Goal: Information Seeking & Learning: Learn about a topic

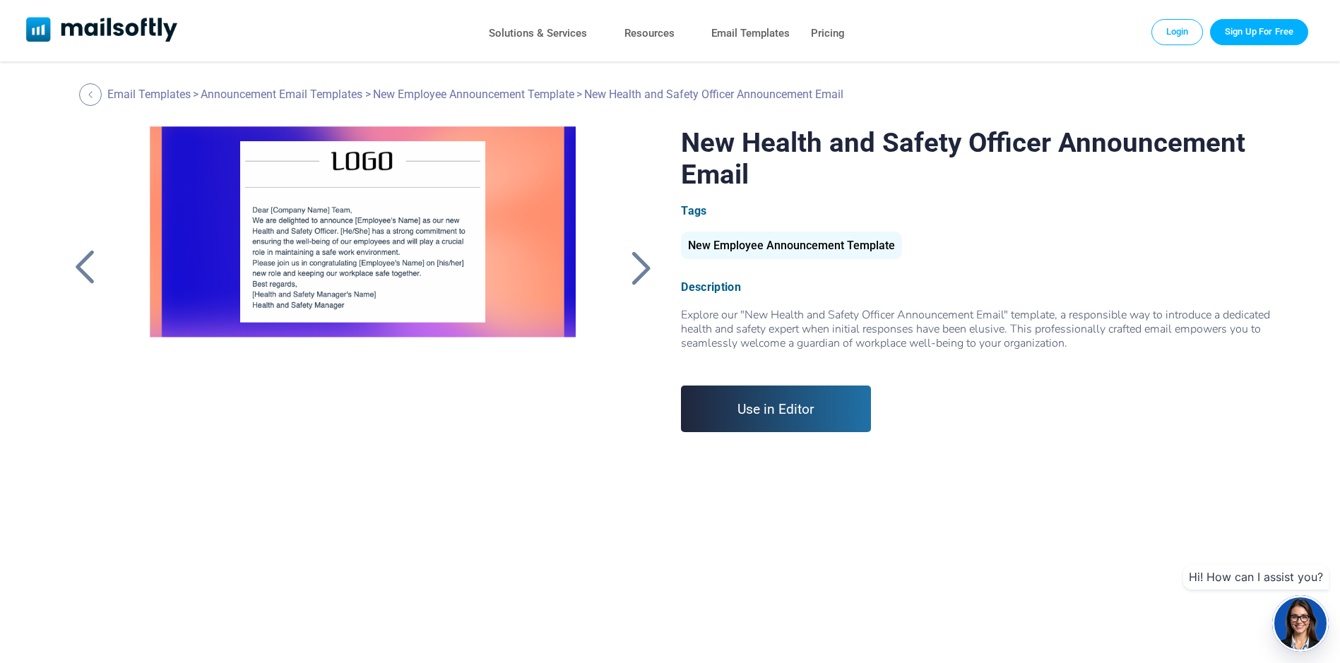
click at [634, 270] on div at bounding box center [640, 267] width 35 height 37
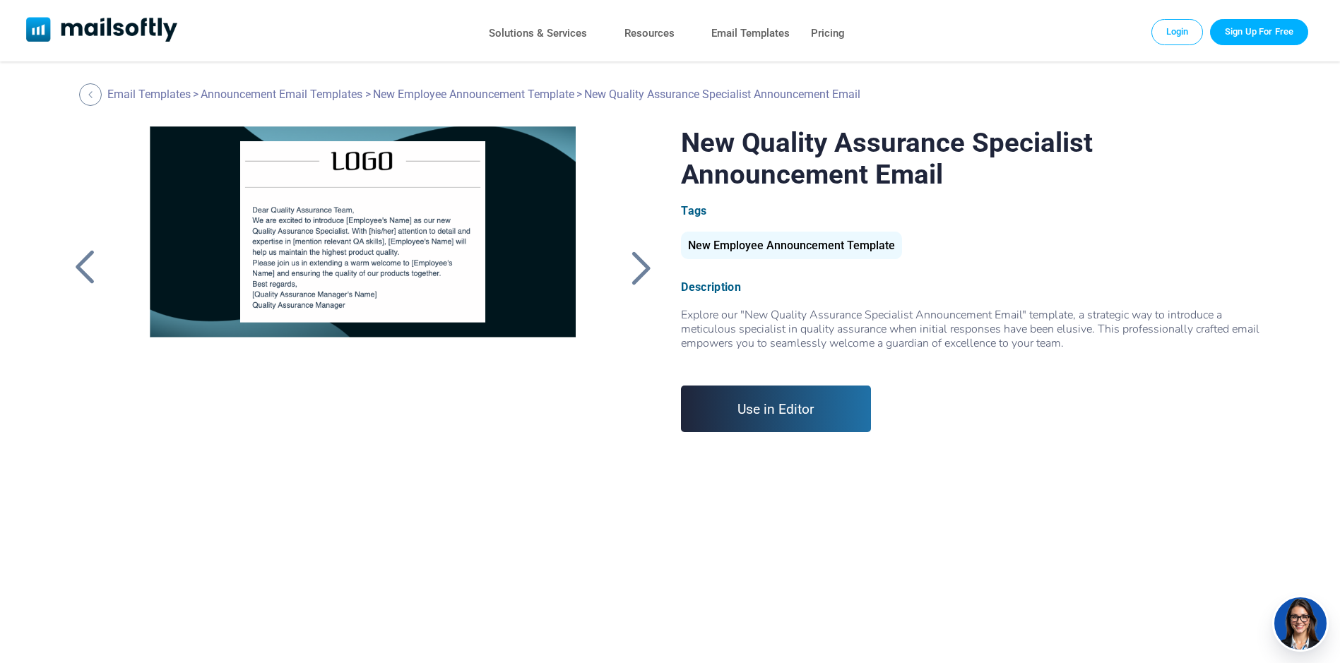
click at [633, 270] on div at bounding box center [640, 267] width 35 height 37
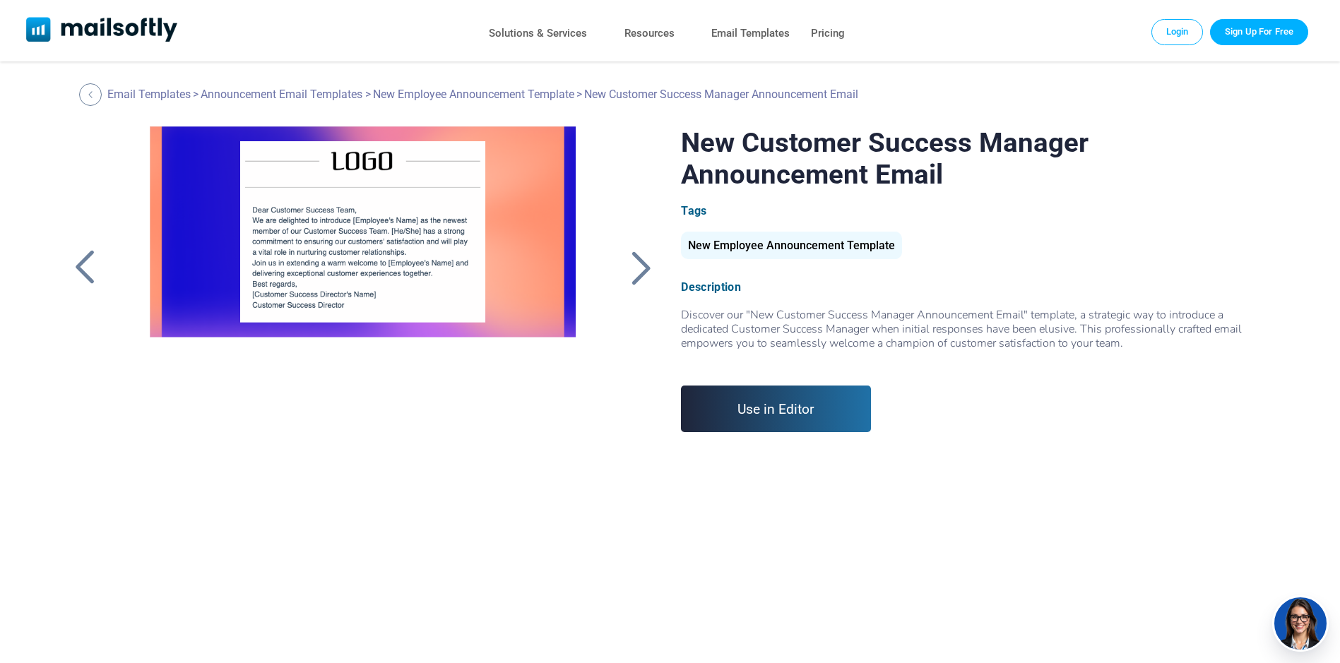
click at [102, 232] on div at bounding box center [96, 267] width 59 height 283
click at [78, 260] on div at bounding box center [84, 267] width 35 height 37
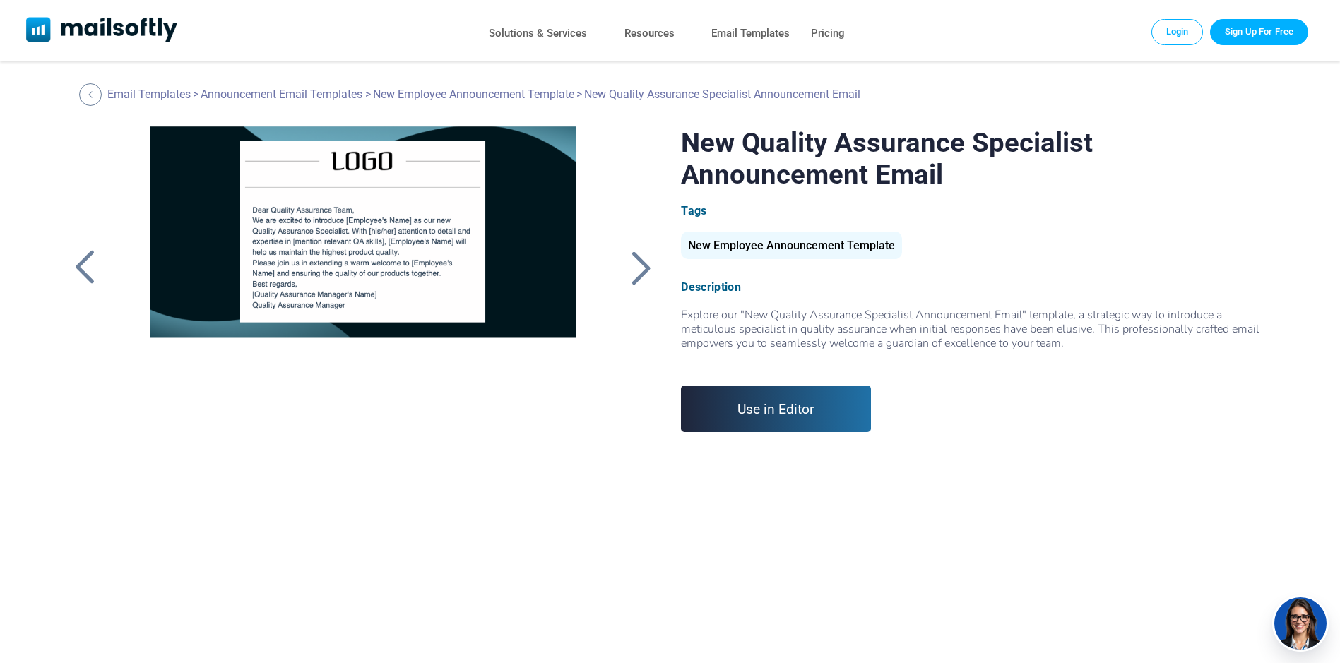
click at [81, 259] on div at bounding box center [84, 267] width 35 height 37
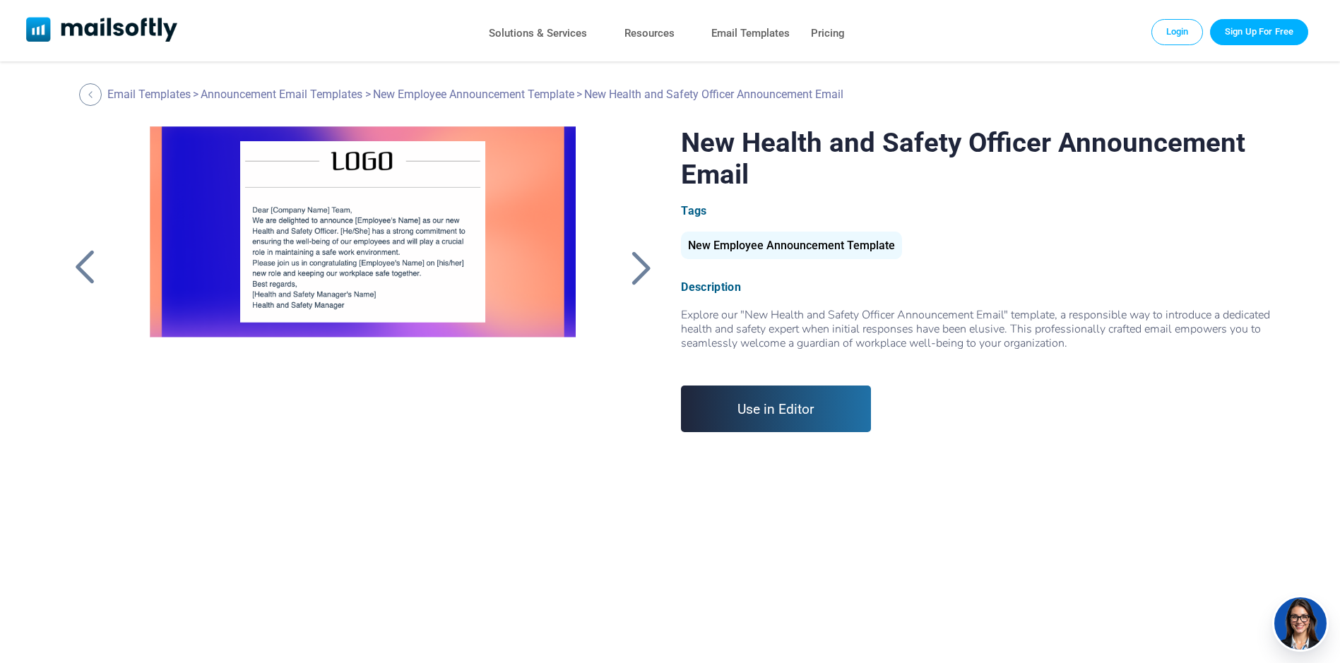
click at [83, 259] on div at bounding box center [84, 267] width 35 height 37
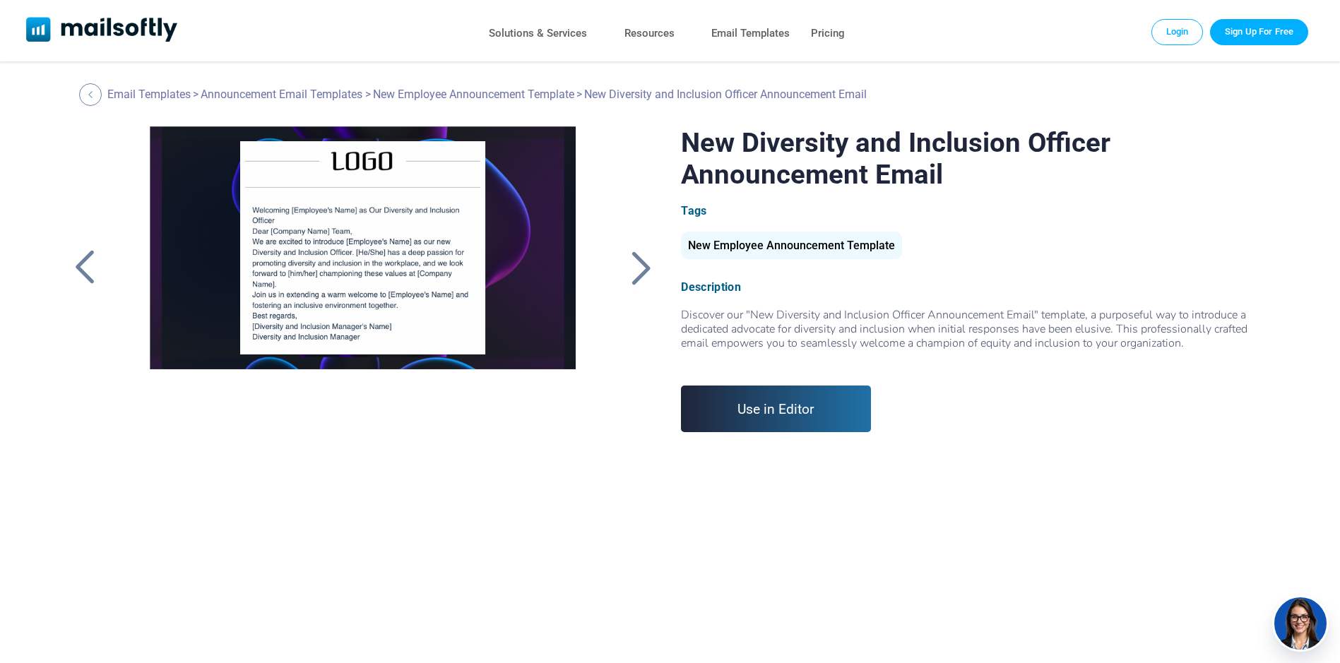
click at [640, 273] on div at bounding box center [640, 267] width 35 height 37
